Goal: Task Accomplishment & Management: Complete application form

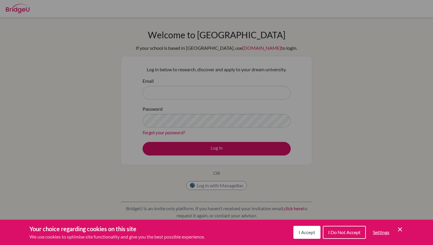
click at [146, 85] on div "Cookie Preferences" at bounding box center [216, 122] width 433 height 245
click at [400, 230] on icon "Cookie Control Close Icon" at bounding box center [400, 229] width 7 height 7
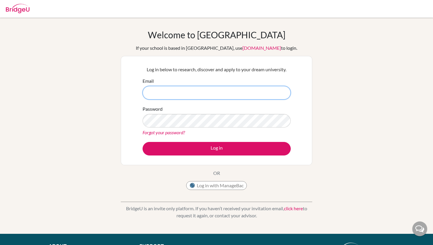
click at [209, 91] on input "Email" at bounding box center [217, 93] width 148 height 14
click at [177, 88] on input "Email" at bounding box center [217, 93] width 148 height 14
click at [243, 47] on link "[DOMAIN_NAME]" at bounding box center [262, 48] width 39 height 6
click at [196, 97] on input "Email" at bounding box center [217, 93] width 148 height 14
type input "[EMAIL_ADDRESS][DOMAIN_NAME]"
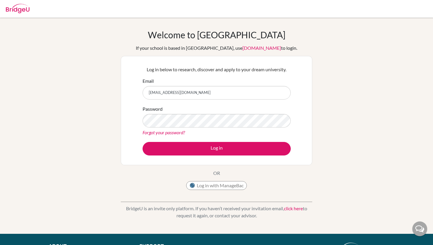
click at [185, 113] on div "Password Forgot your password?" at bounding box center [217, 120] width 148 height 31
click at [296, 209] on link "click here" at bounding box center [293, 209] width 19 height 6
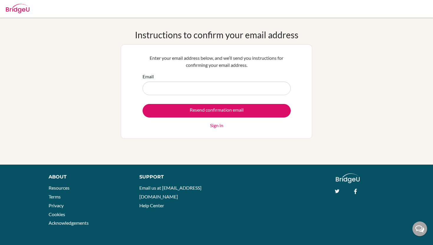
click at [223, 39] on h1 "Instructions to confirm your email address" at bounding box center [217, 34] width 164 height 11
click at [190, 89] on input "Email" at bounding box center [217, 89] width 148 height 14
click at [215, 123] on link "Sign in" at bounding box center [216, 125] width 13 height 7
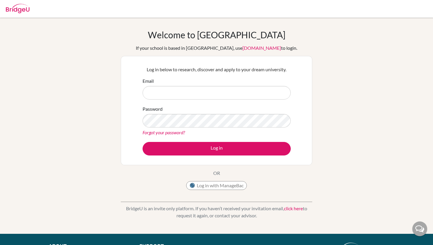
click at [221, 93] on input "Email" at bounding box center [217, 93] width 148 height 14
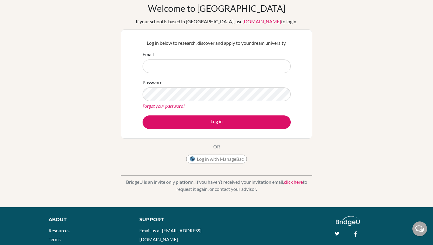
click at [294, 179] on link "click here" at bounding box center [293, 182] width 19 height 6
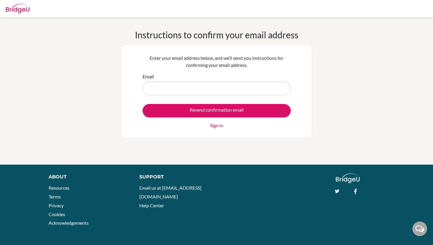
click at [232, 89] on input "Email" at bounding box center [217, 89] width 148 height 14
type input "[EMAIL_ADDRESS][DOMAIN_NAME]"
click at [216, 123] on link "Sign in" at bounding box center [216, 125] width 13 height 7
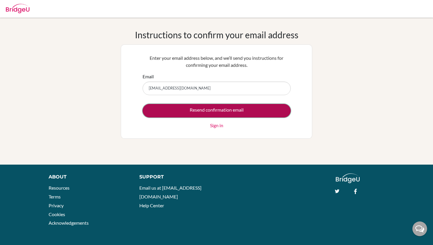
click at [240, 110] on input "Resend confirmation email" at bounding box center [217, 111] width 148 height 14
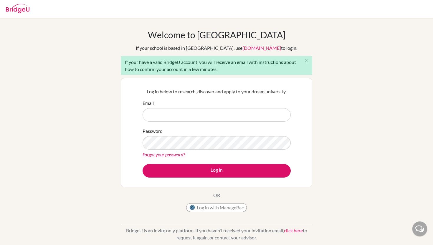
click at [305, 60] on icon "close" at bounding box center [306, 60] width 4 height 4
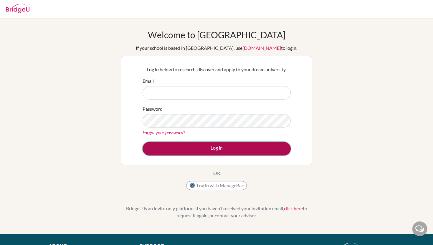
click at [202, 144] on button "Log in" at bounding box center [217, 149] width 148 height 14
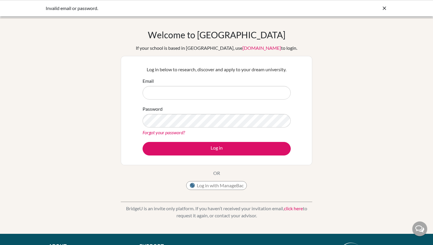
click at [322, 118] on div "Welcome to BridgeU If your school is based in China, use app.bridge-u.com.cn to…" at bounding box center [216, 125] width 433 height 193
click at [261, 90] on input "Email" at bounding box center [217, 93] width 148 height 14
type input "[EMAIL_ADDRESS][DOMAIN_NAME]"
click at [143, 142] on button "Log in" at bounding box center [217, 149] width 148 height 14
click at [386, 6] on icon at bounding box center [385, 8] width 6 height 6
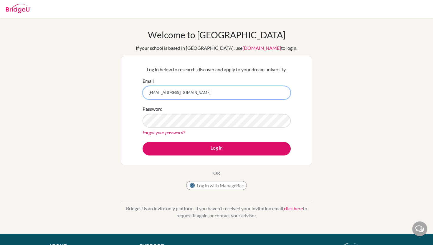
drag, startPoint x: 222, startPoint y: 93, endPoint x: 0, endPoint y: 86, distance: 221.7
click at [0, 86] on div "Welcome to [GEOGRAPHIC_DATA] If your school is based in [GEOGRAPHIC_DATA], use …" at bounding box center [216, 125] width 433 height 193
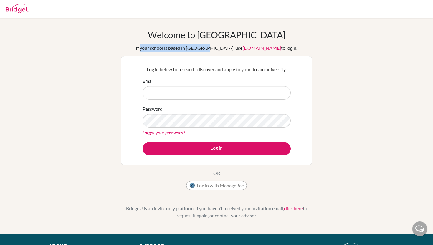
drag, startPoint x: 215, startPoint y: 49, endPoint x: 152, endPoint y: 47, distance: 63.4
click at [152, 47] on div "If your school is based in [GEOGRAPHIC_DATA], use [DOMAIN_NAME] to login." at bounding box center [216, 47] width 161 height 7
click at [169, 131] on link "Forgot your password?" at bounding box center [164, 133] width 42 height 6
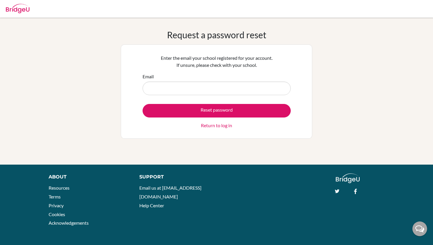
click at [193, 88] on input "Email" at bounding box center [217, 89] width 148 height 14
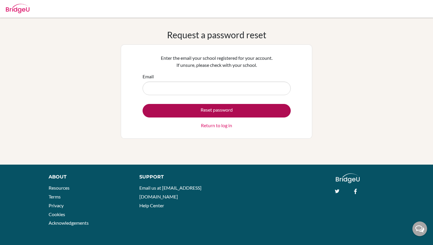
type input "hiroto.fukuyama@students.aobajapan.jp"
click at [198, 111] on button "Reset password" at bounding box center [217, 111] width 148 height 14
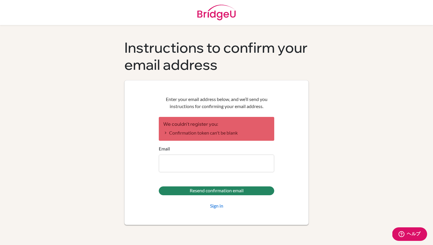
click at [315, 106] on div "Instructions to confirm your email address Enter your email address below, and …" at bounding box center [217, 139] width 336 height 201
click at [221, 34] on div "Instructions to confirm your email address Enter your email address below, and …" at bounding box center [217, 135] width 336 height 220
click at [290, 21] on header at bounding box center [216, 12] width 433 height 25
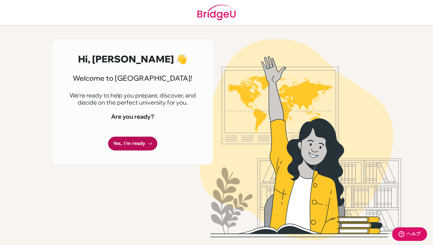
click at [128, 146] on link "Yes, I'm ready" at bounding box center [132, 144] width 49 height 14
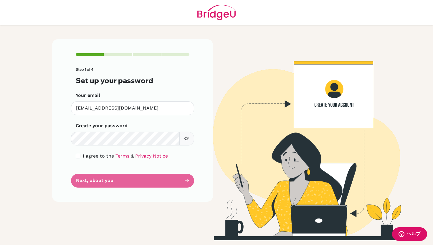
click at [85, 157] on span "I agree to the" at bounding box center [98, 156] width 31 height 6
click at [79, 156] on input "checkbox" at bounding box center [78, 156] width 5 height 5
checkbox input "true"
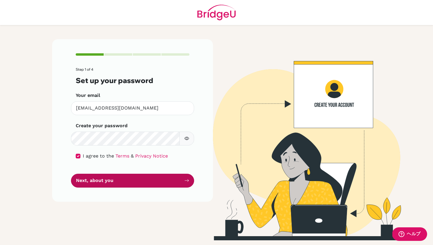
click at [100, 182] on button "Next, about you" at bounding box center [132, 181] width 123 height 14
